Goal: Check status

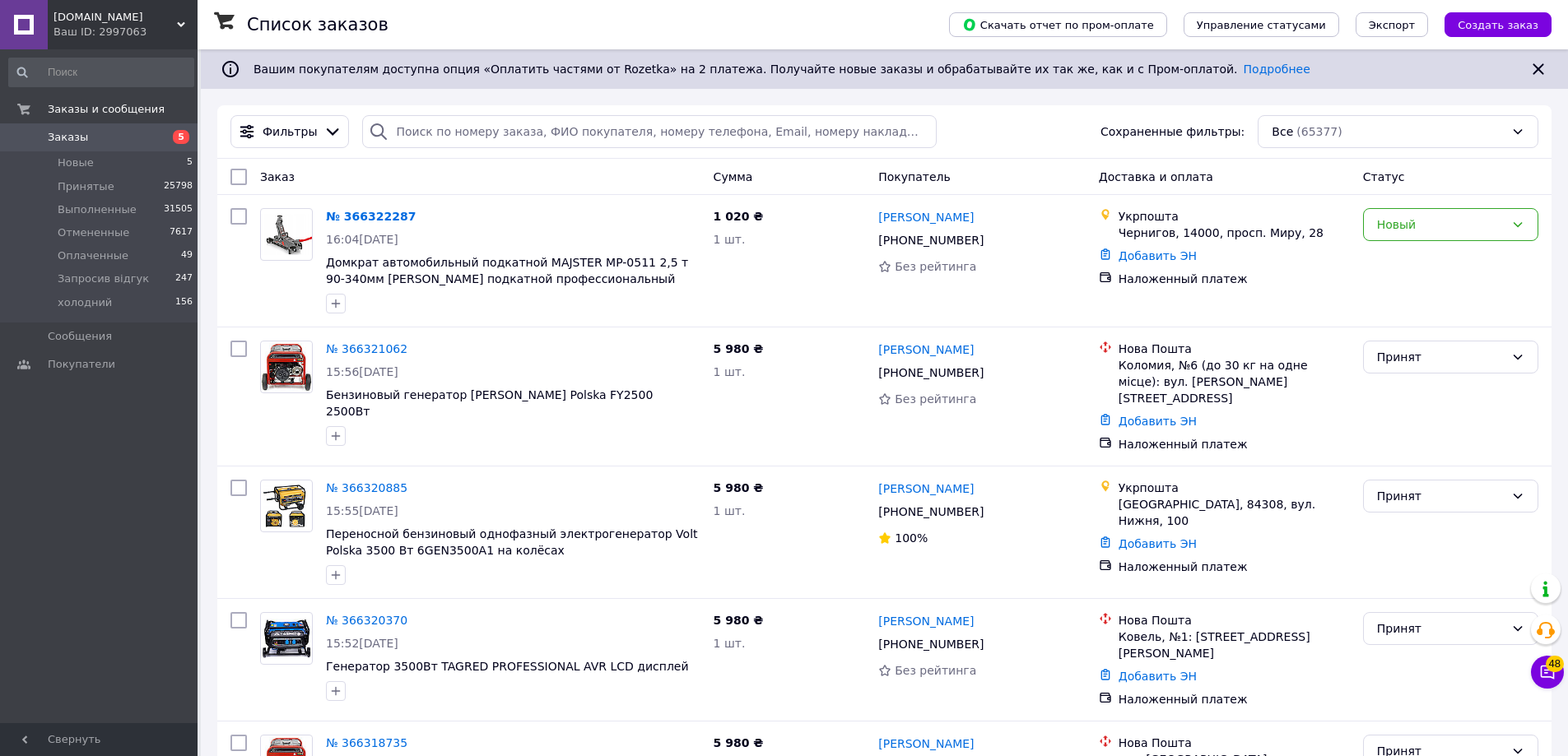
click at [151, 27] on div "Ваш ID: 2997063" at bounding box center [125, 32] width 144 height 15
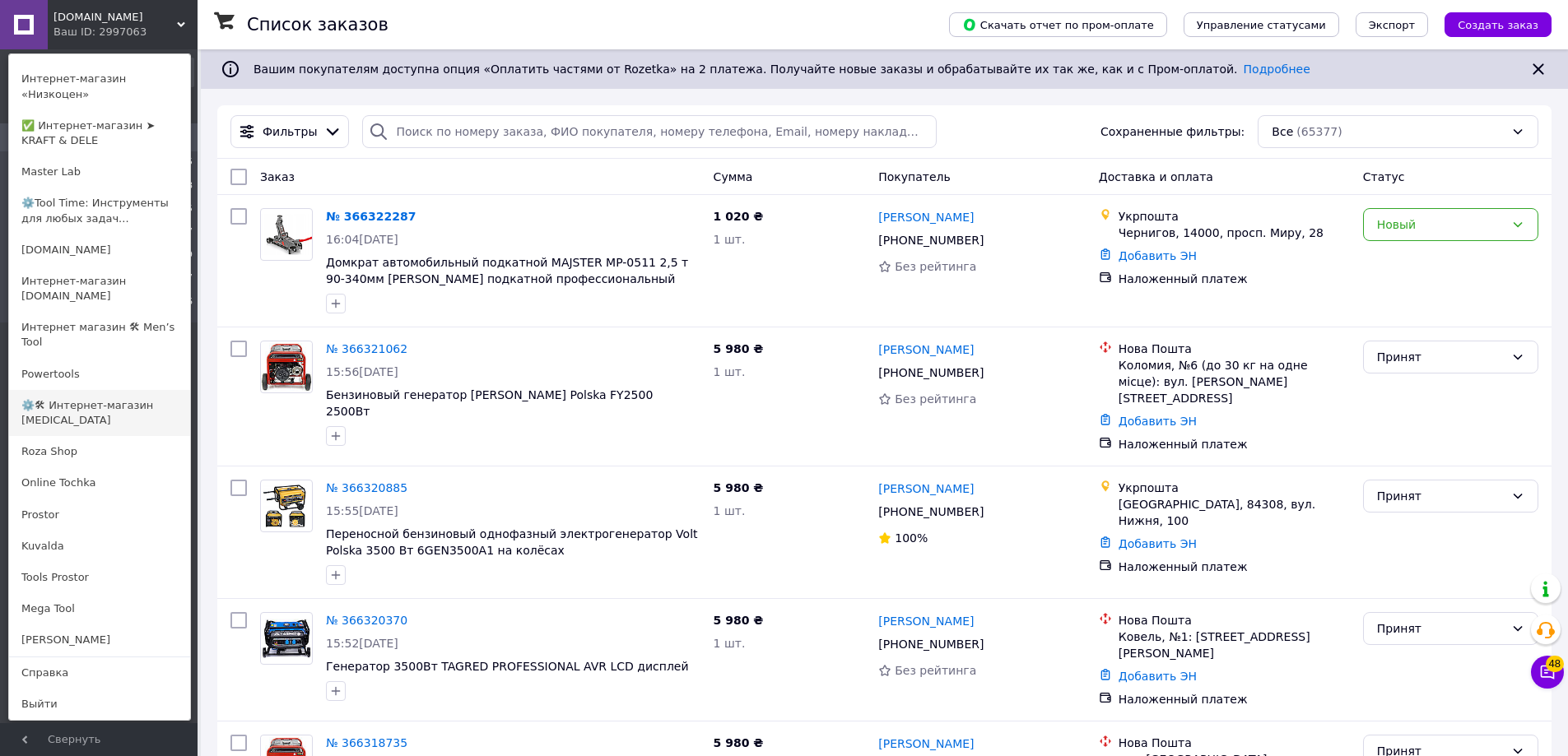
scroll to position [1070, 0]
click at [97, 437] on link "⚙️🛠 Интернет-магазин ALORA" at bounding box center [99, 413] width 181 height 46
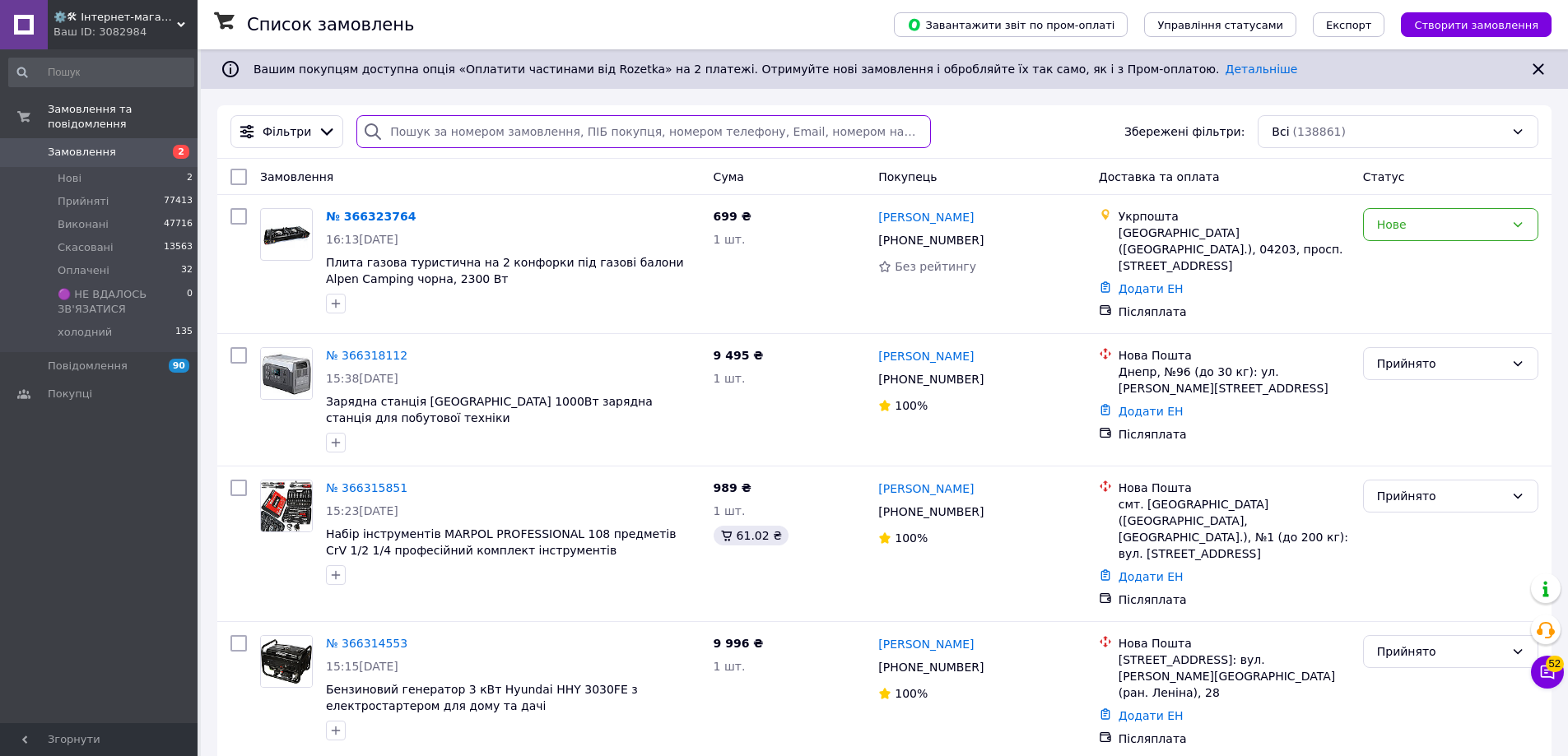
click at [458, 137] on input "search" at bounding box center [643, 132] width 574 height 33
paste input "366301305"
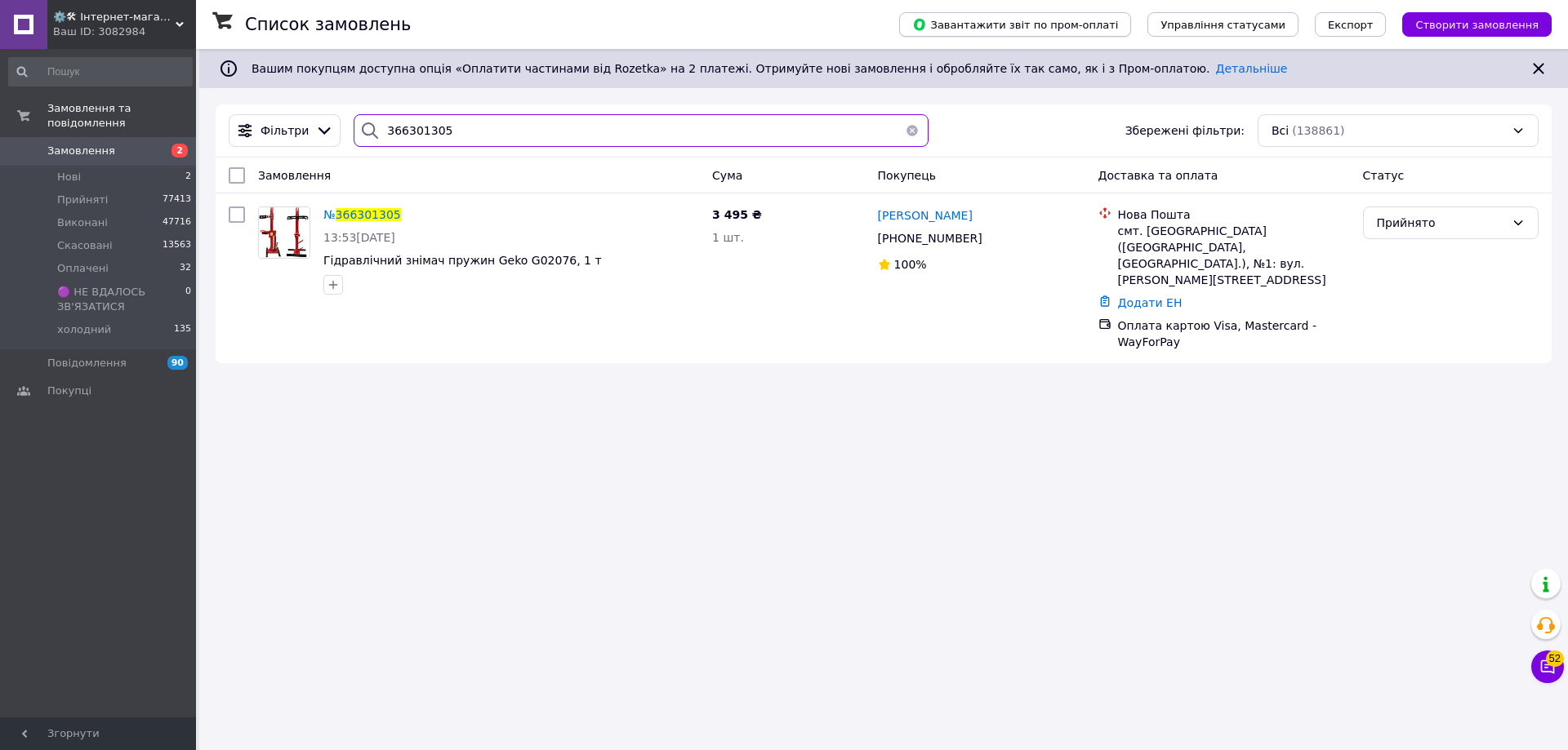
type input "366301305"
